Goal: Task Accomplishment & Management: Manage account settings

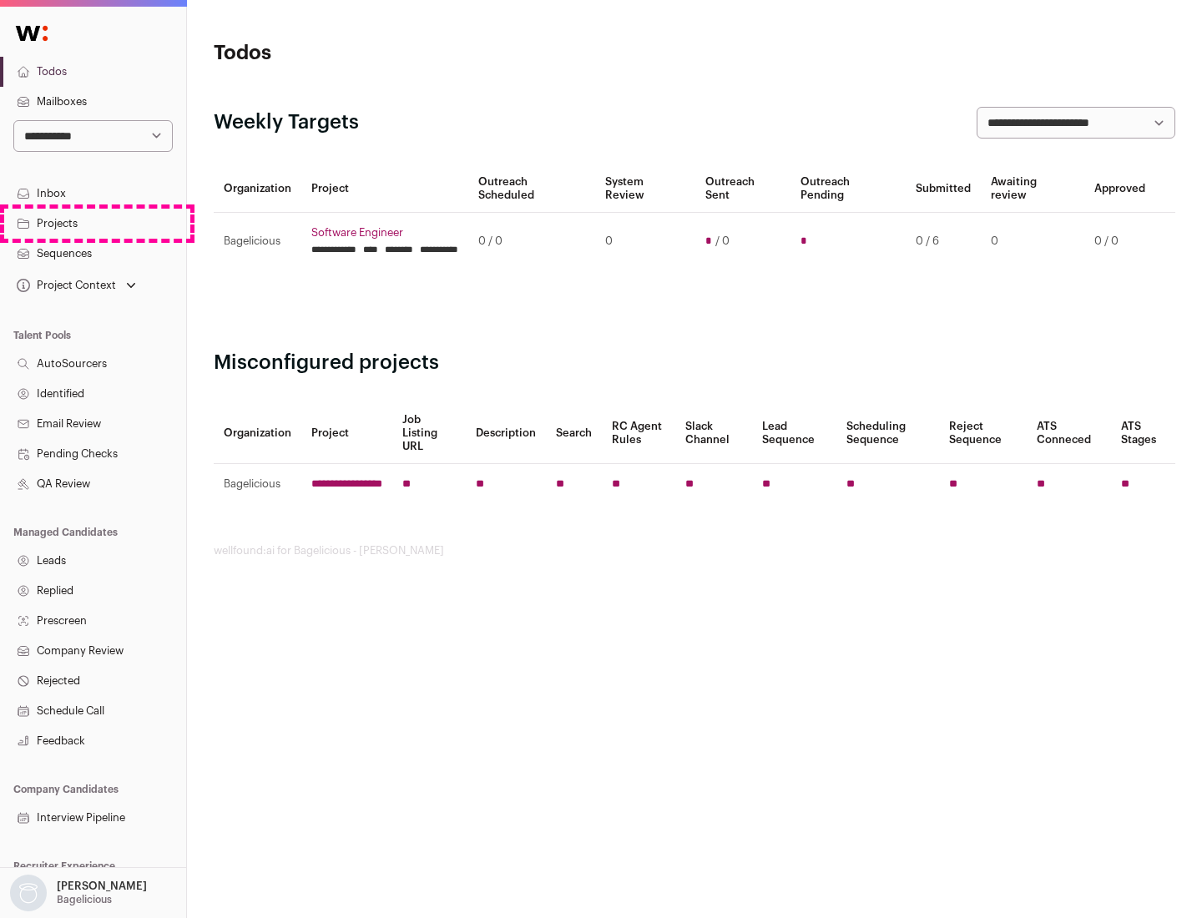
click at [93, 223] on link "Projects" at bounding box center [93, 224] width 186 height 30
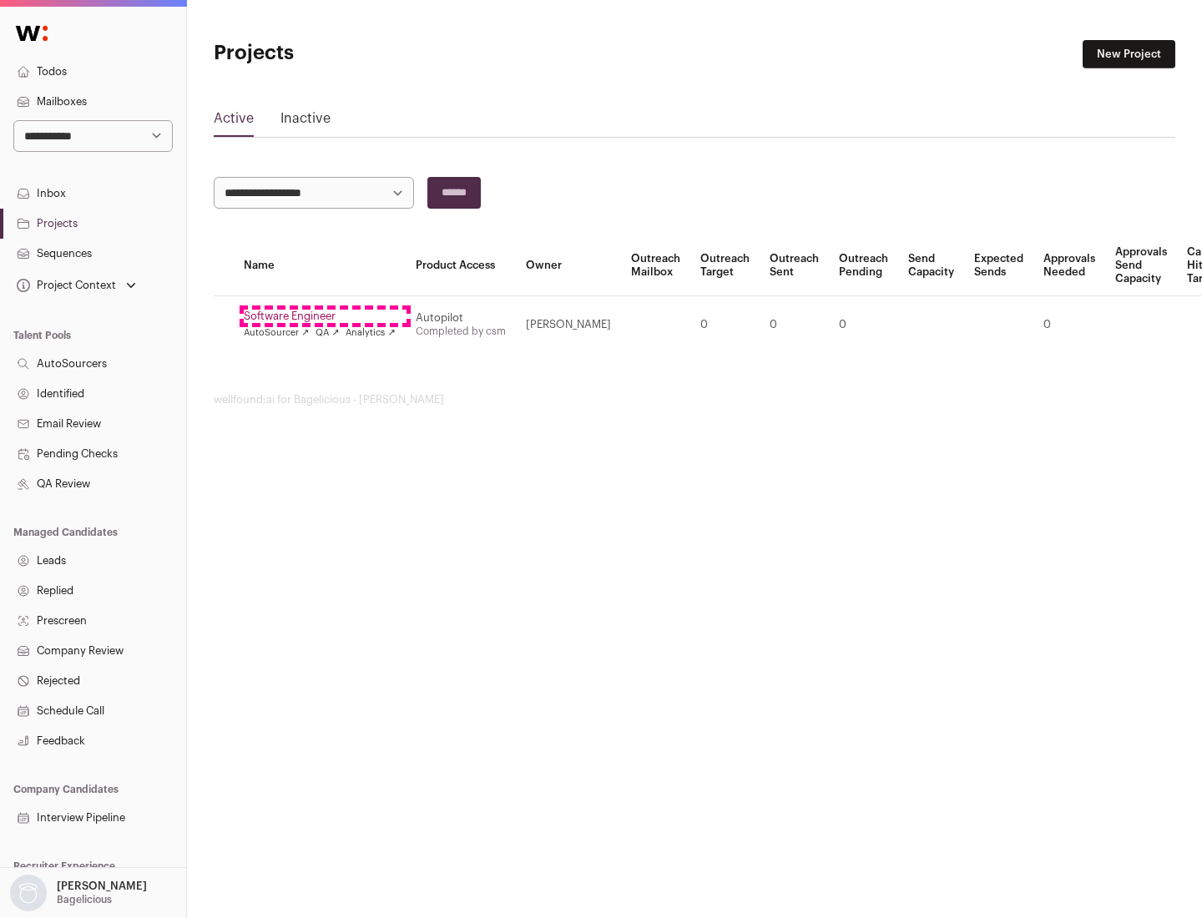
click at [325, 316] on link "Software Engineer" at bounding box center [320, 316] width 152 height 13
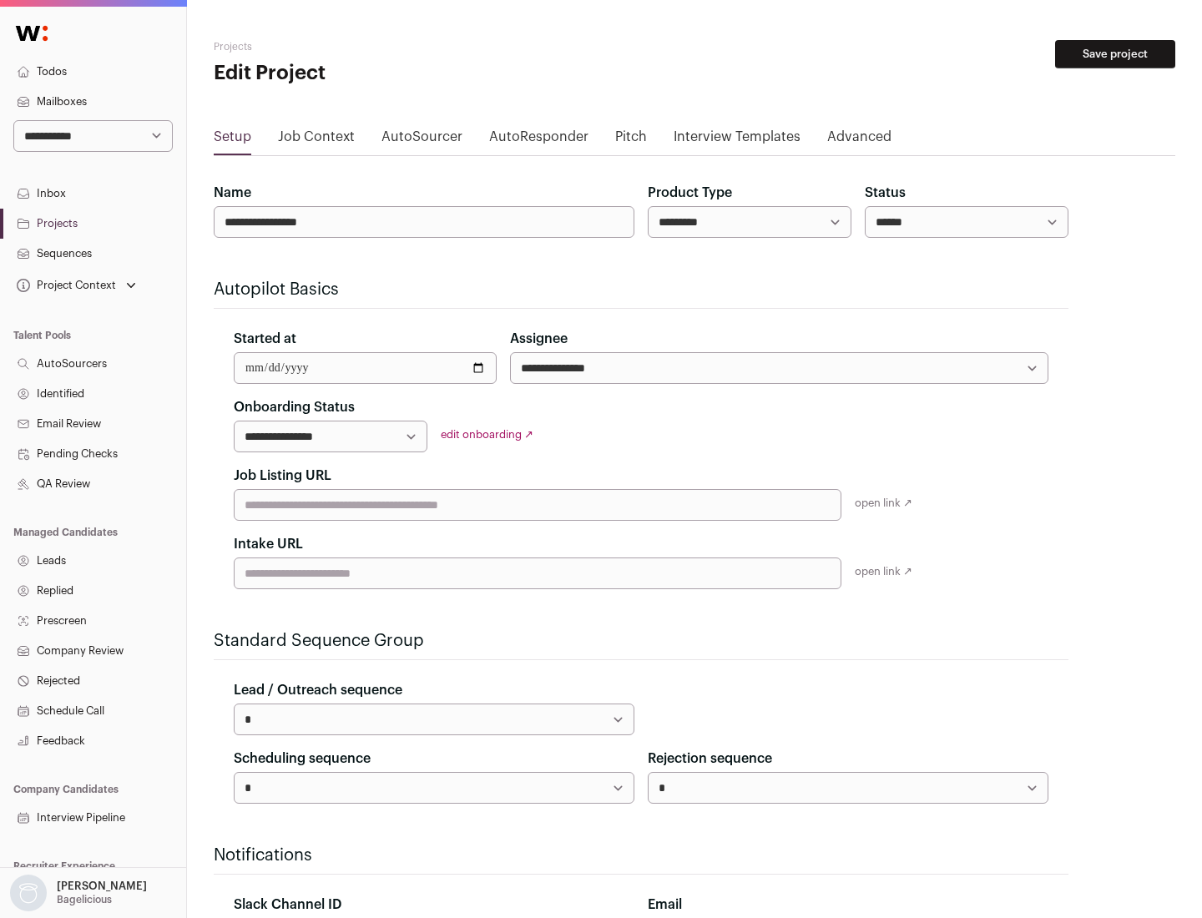
click at [1115, 54] on button "Save project" at bounding box center [1115, 54] width 120 height 28
